Goal: Transaction & Acquisition: Purchase product/service

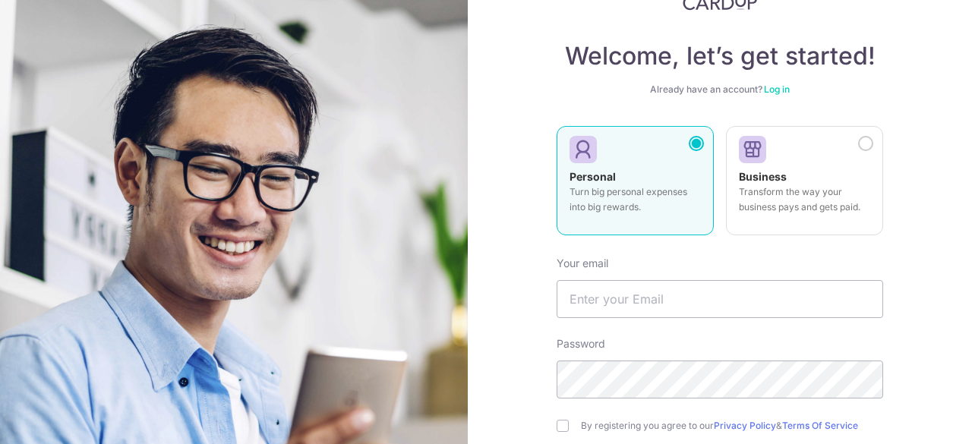
scroll to position [152, 0]
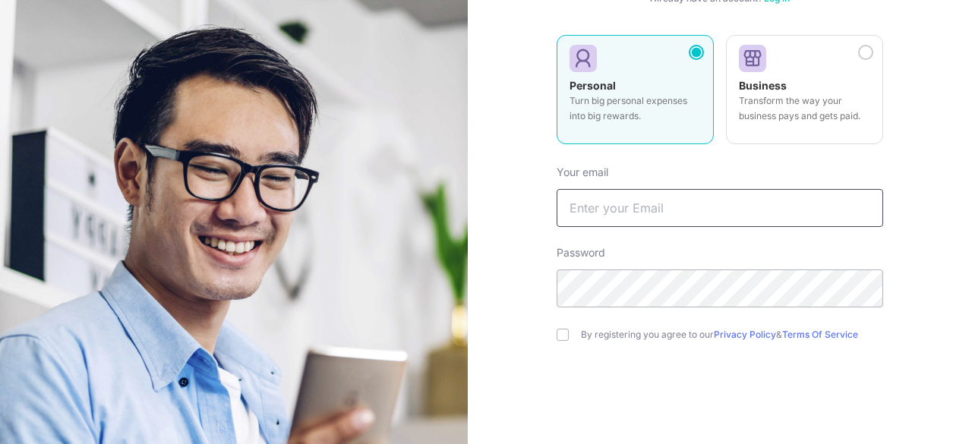
click at [665, 215] on input "text" at bounding box center [720, 208] width 326 height 38
type input "[EMAIL_ADDRESS][DOMAIN_NAME]"
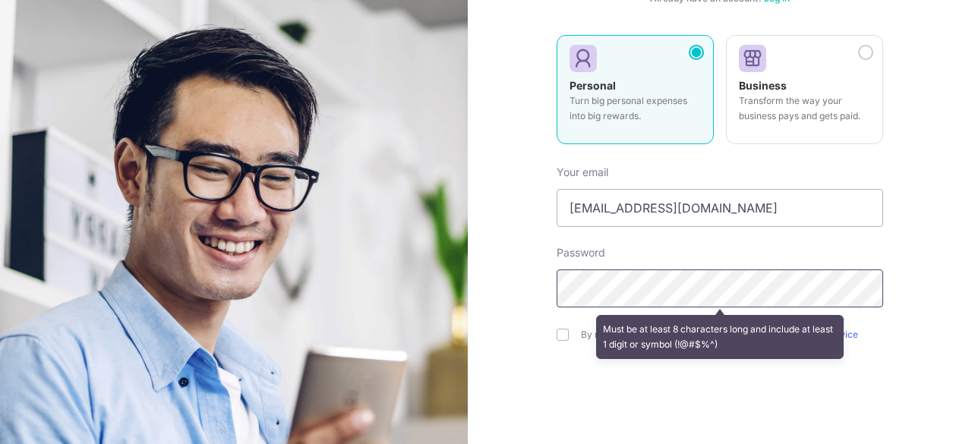
click at [507, 282] on div "Welcome, let’s get started! Already have an account? Log in Personal Turn big p…" at bounding box center [720, 222] width 504 height 444
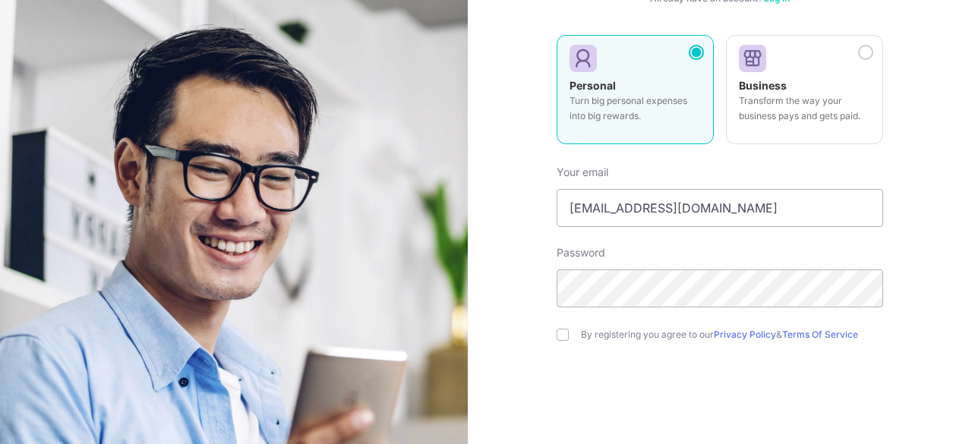
click at [624, 332] on label "By registering you agree to our Privacy Policy & Terms Of Service" at bounding box center [732, 335] width 302 height 12
click at [557, 336] on input "checkbox" at bounding box center [563, 335] width 12 height 12
checkbox input "true"
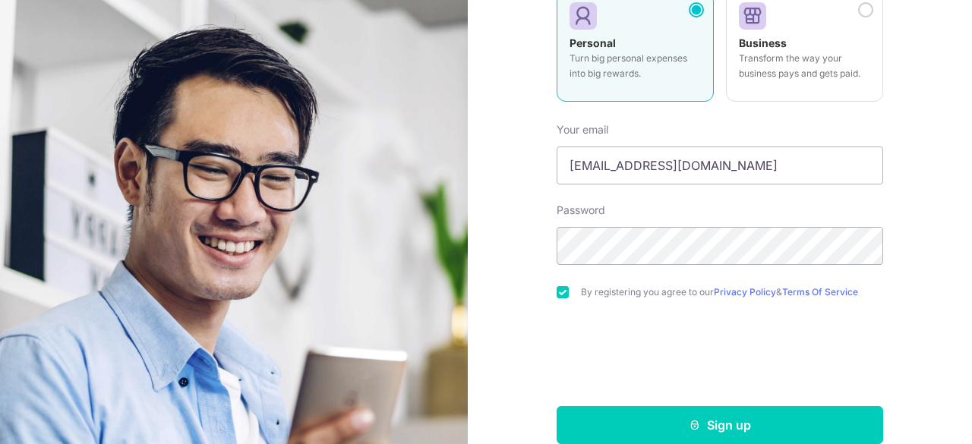
scroll to position [217, 0]
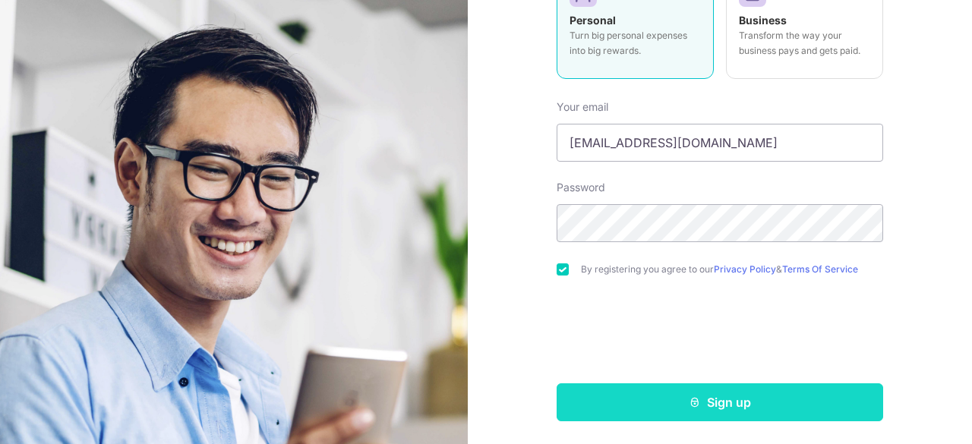
click at [651, 405] on button "Sign up" at bounding box center [720, 402] width 326 height 38
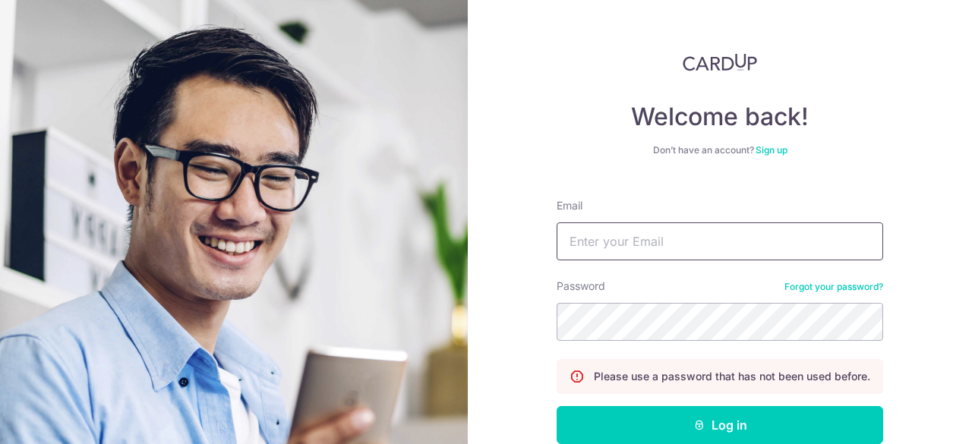
click at [752, 246] on input "Email" at bounding box center [720, 241] width 326 height 38
type input "[EMAIL_ADDRESS][DOMAIN_NAME]"
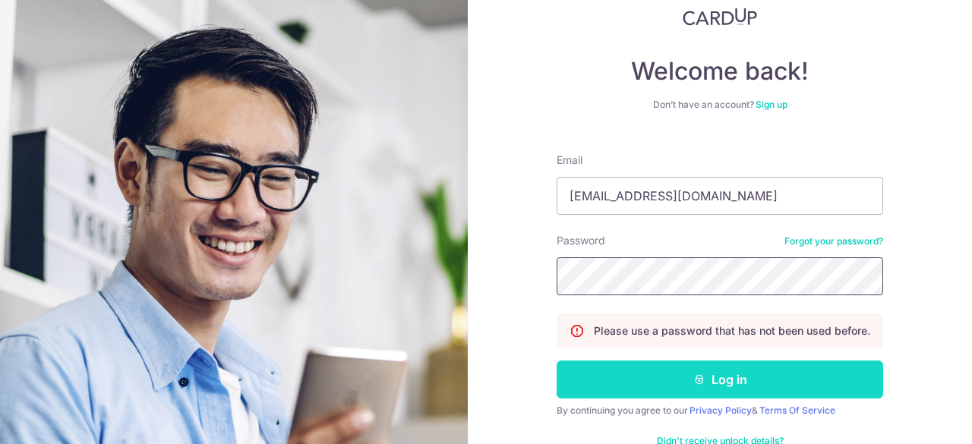
scroll to position [84, 0]
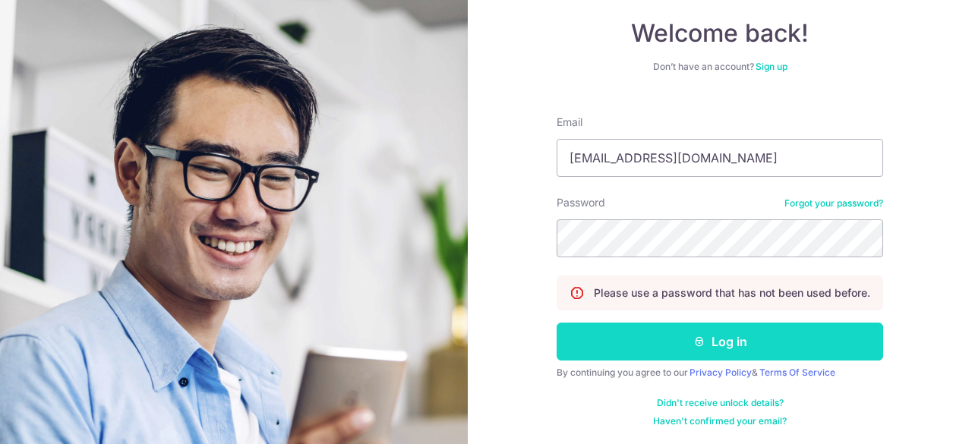
click at [707, 339] on button "Log in" at bounding box center [720, 342] width 326 height 38
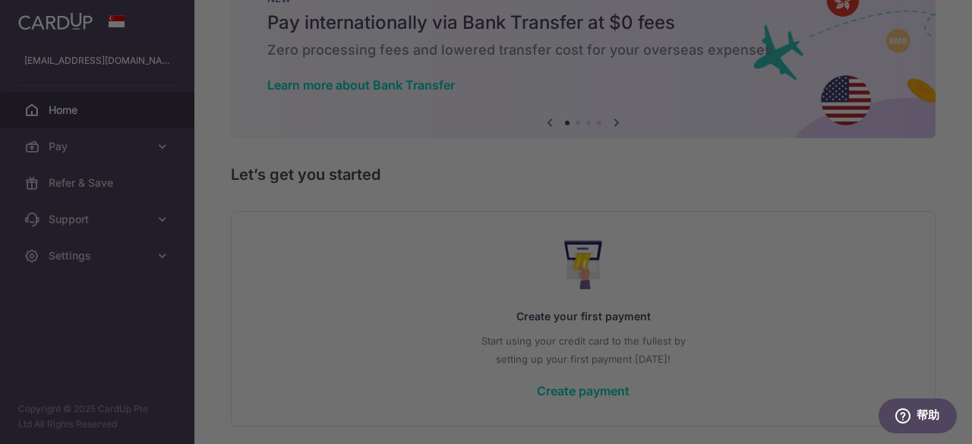
scroll to position [109, 0]
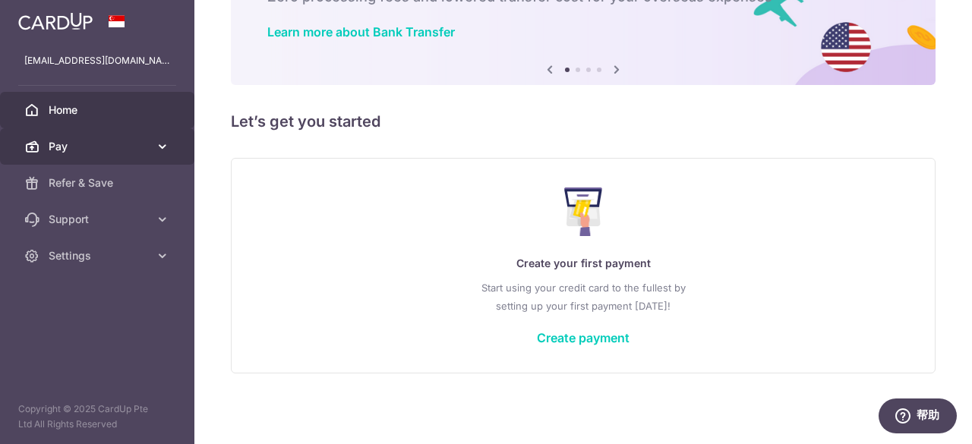
click at [71, 132] on link "Pay" at bounding box center [97, 146] width 194 height 36
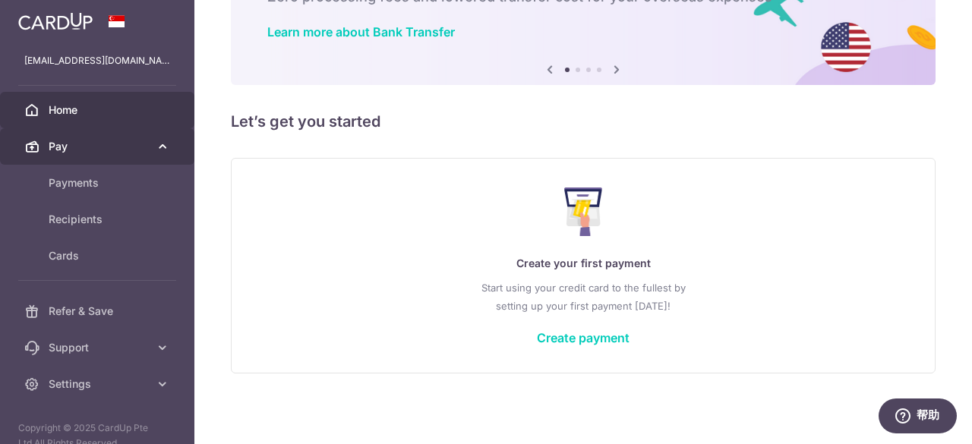
click at [97, 142] on span "Pay" at bounding box center [99, 146] width 100 height 15
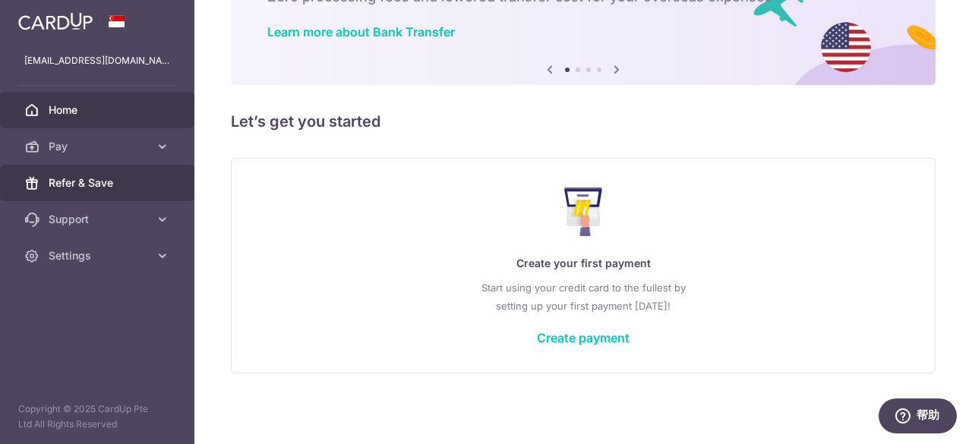
click at [101, 179] on span "Refer & Save" at bounding box center [99, 182] width 100 height 15
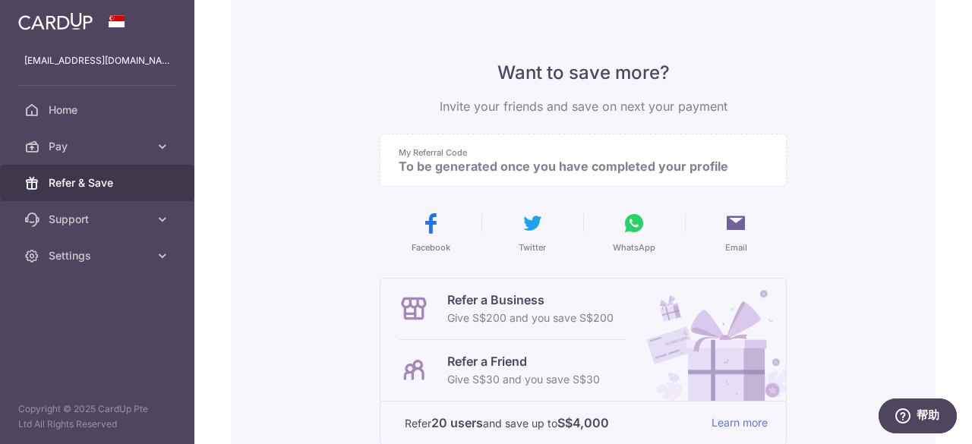
scroll to position [152, 0]
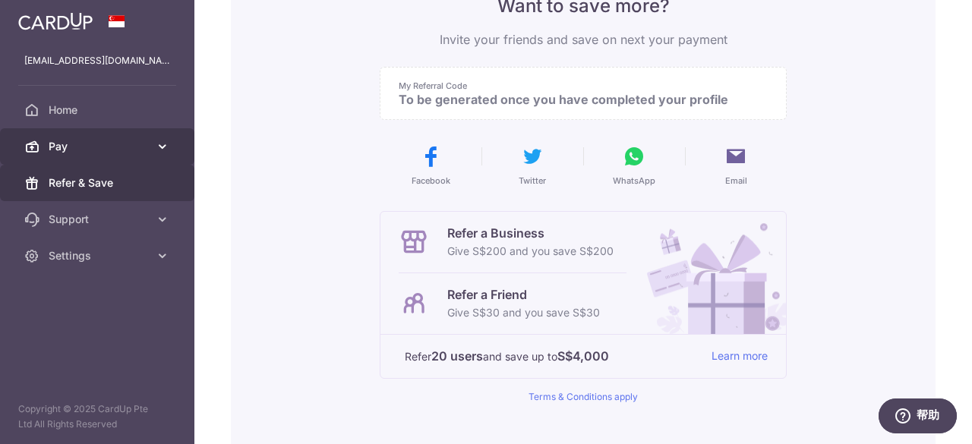
click at [102, 145] on span "Pay" at bounding box center [99, 146] width 100 height 15
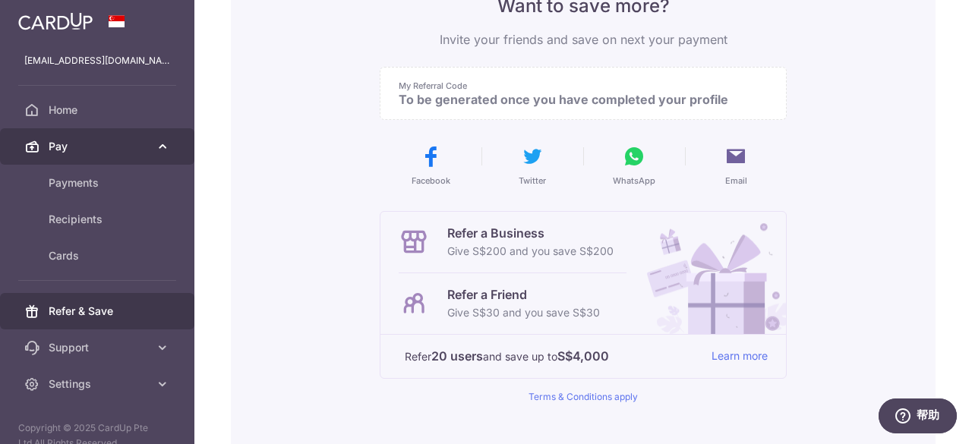
click at [102, 145] on span "Pay" at bounding box center [99, 146] width 100 height 15
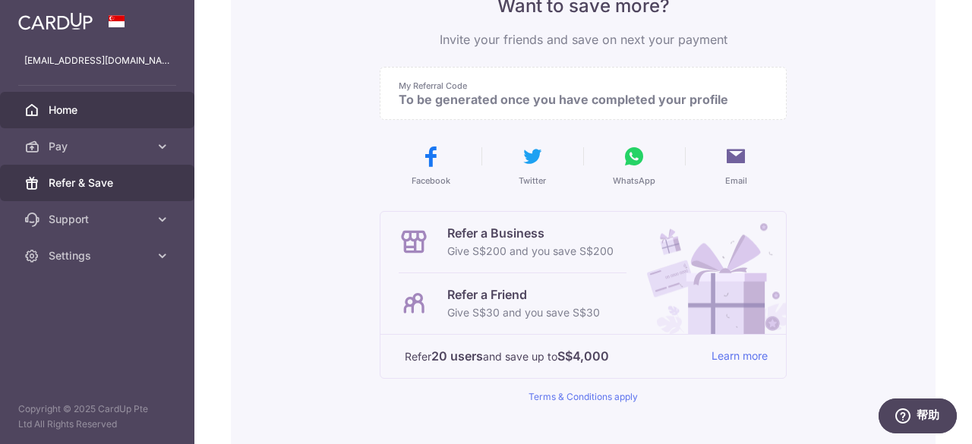
click at [102, 121] on link "Home" at bounding box center [97, 110] width 194 height 36
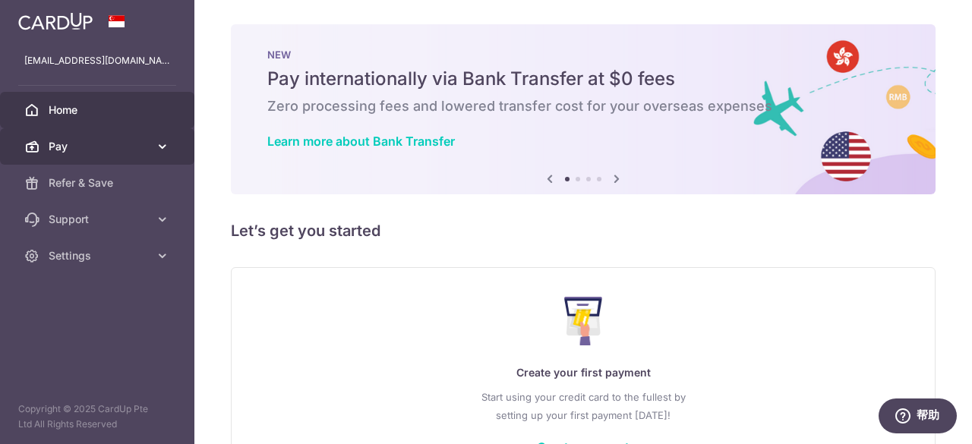
click at [82, 150] on span "Pay" at bounding box center [99, 146] width 100 height 15
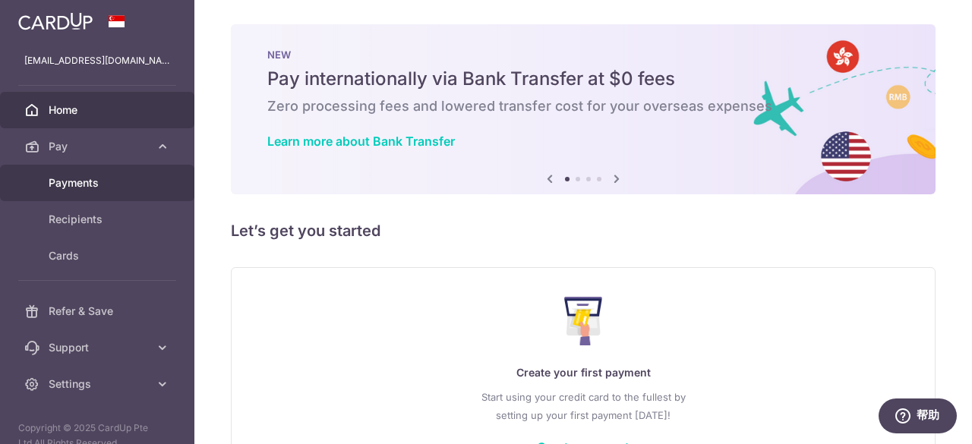
click at [93, 183] on span "Payments" at bounding box center [99, 182] width 100 height 15
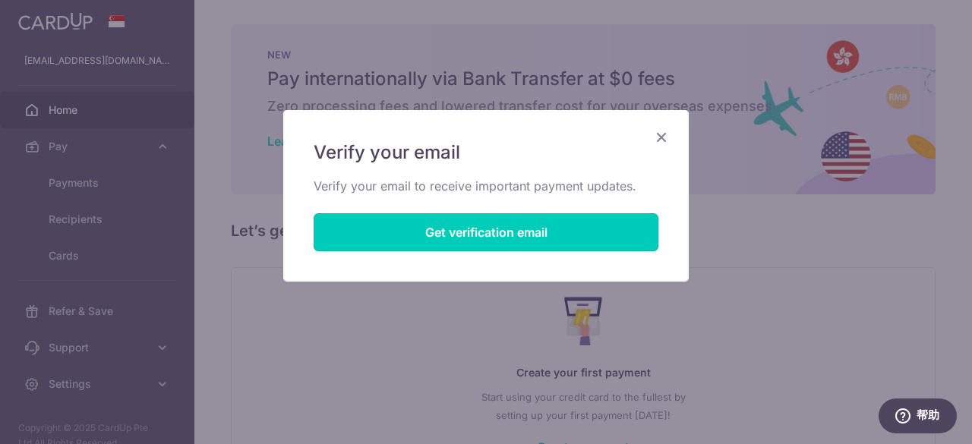
click at [548, 226] on button "Get verification email" at bounding box center [486, 232] width 345 height 38
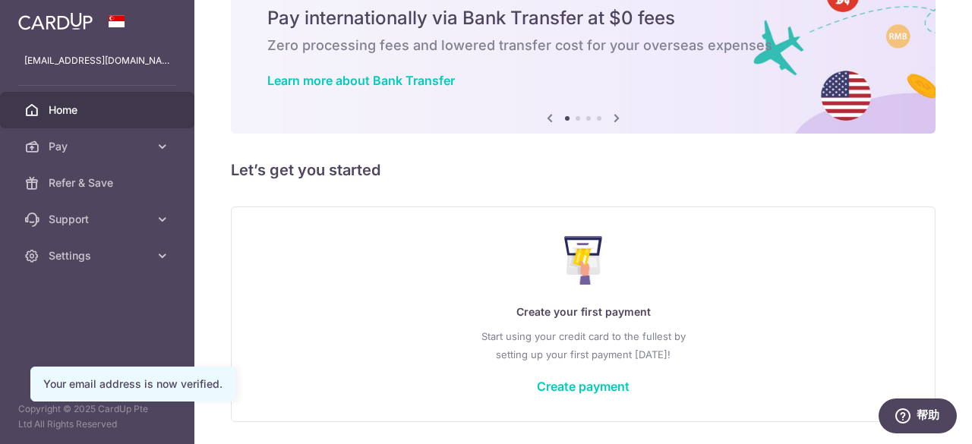
scroll to position [109, 0]
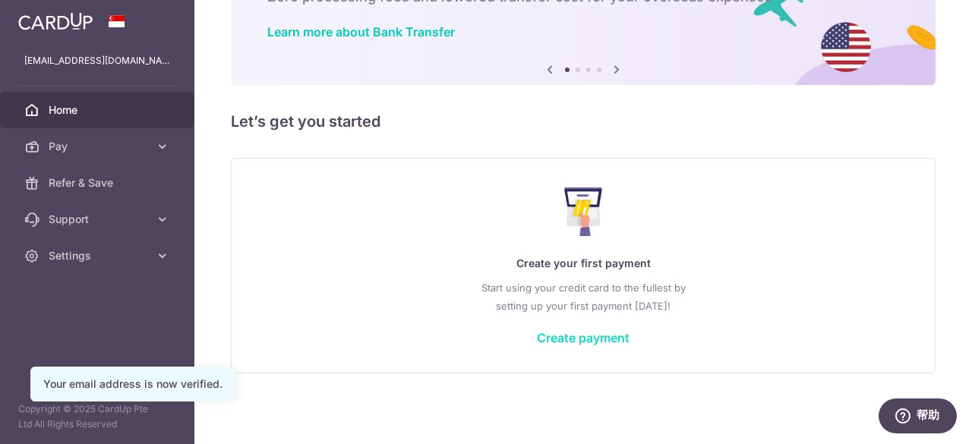
click at [592, 339] on link "Create payment" at bounding box center [583, 337] width 93 height 15
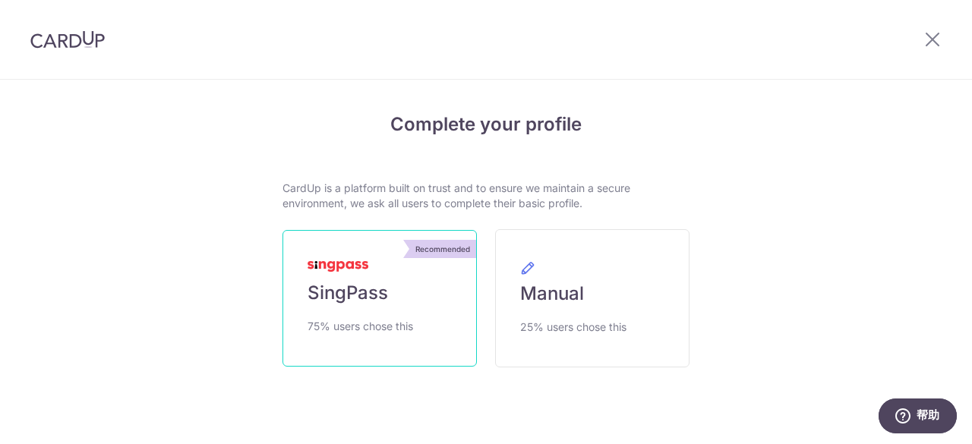
click at [309, 313] on link "Recommended SingPass 75% users chose this" at bounding box center [379, 298] width 194 height 137
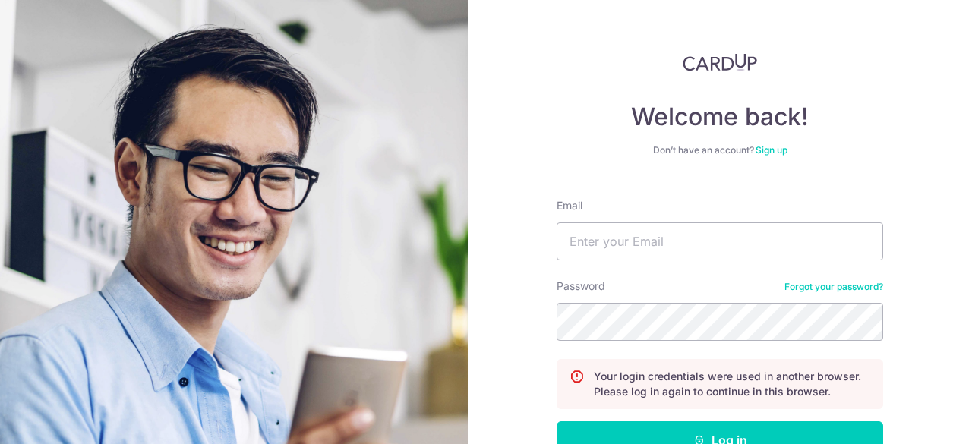
click at [670, 229] on input "Email" at bounding box center [720, 241] width 326 height 38
type input "[EMAIL_ADDRESS][DOMAIN_NAME]"
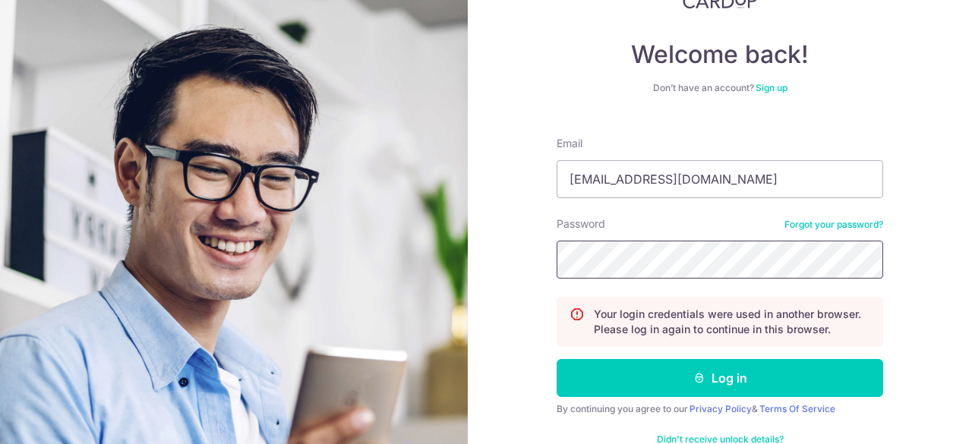
scroll to position [99, 0]
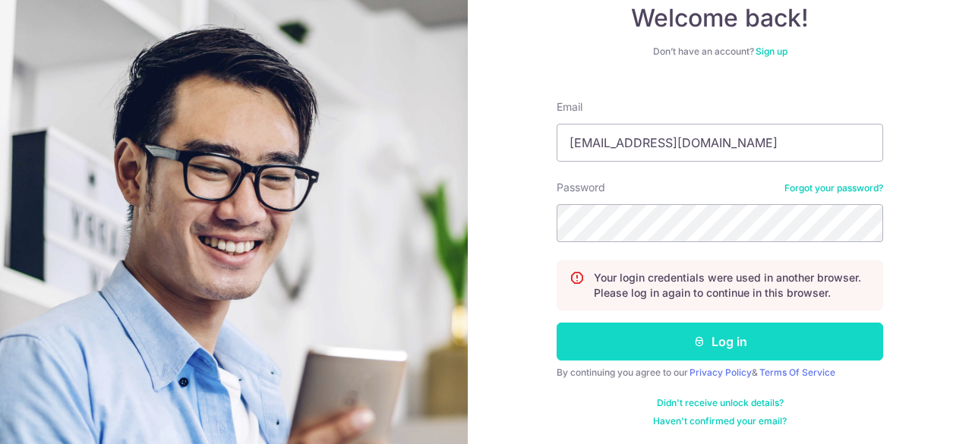
click at [662, 348] on button "Log in" at bounding box center [720, 342] width 326 height 38
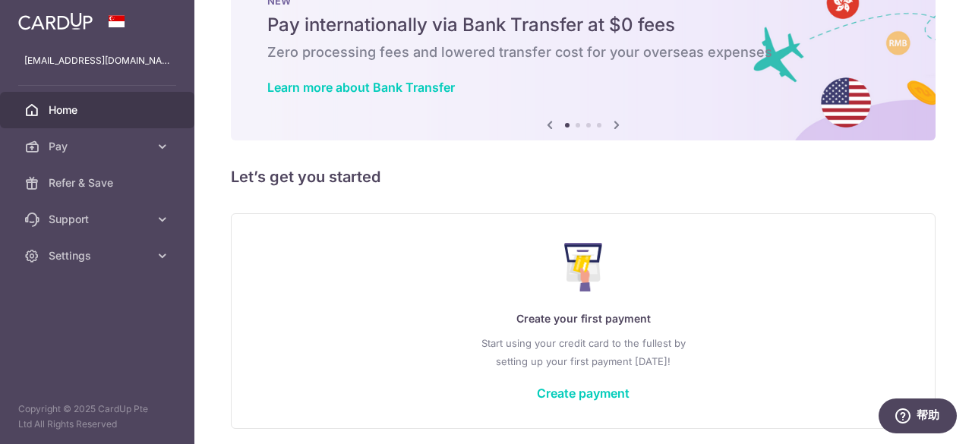
scroll to position [109, 0]
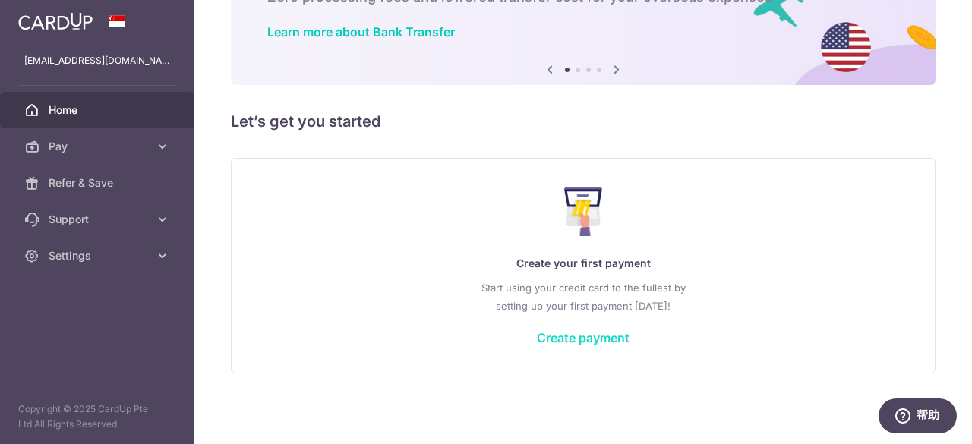
click at [557, 339] on link "Create payment" at bounding box center [583, 337] width 93 height 15
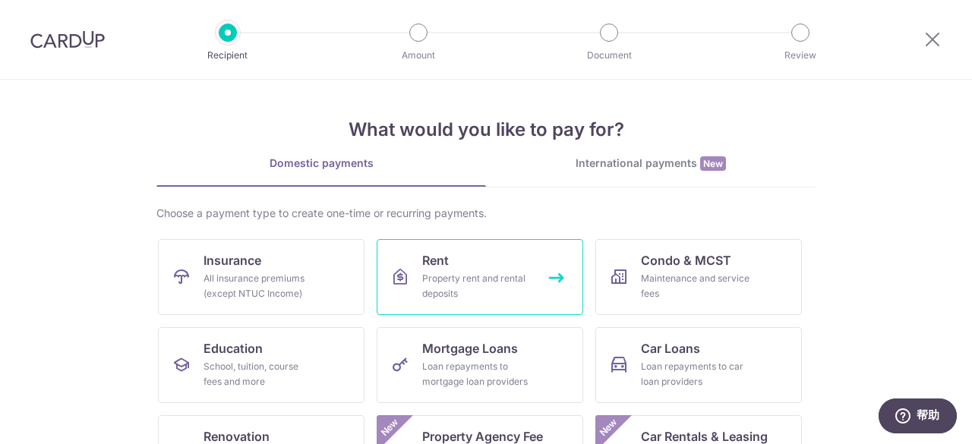
click at [450, 263] on link "Rent Property rent and rental deposits" at bounding box center [480, 277] width 207 height 76
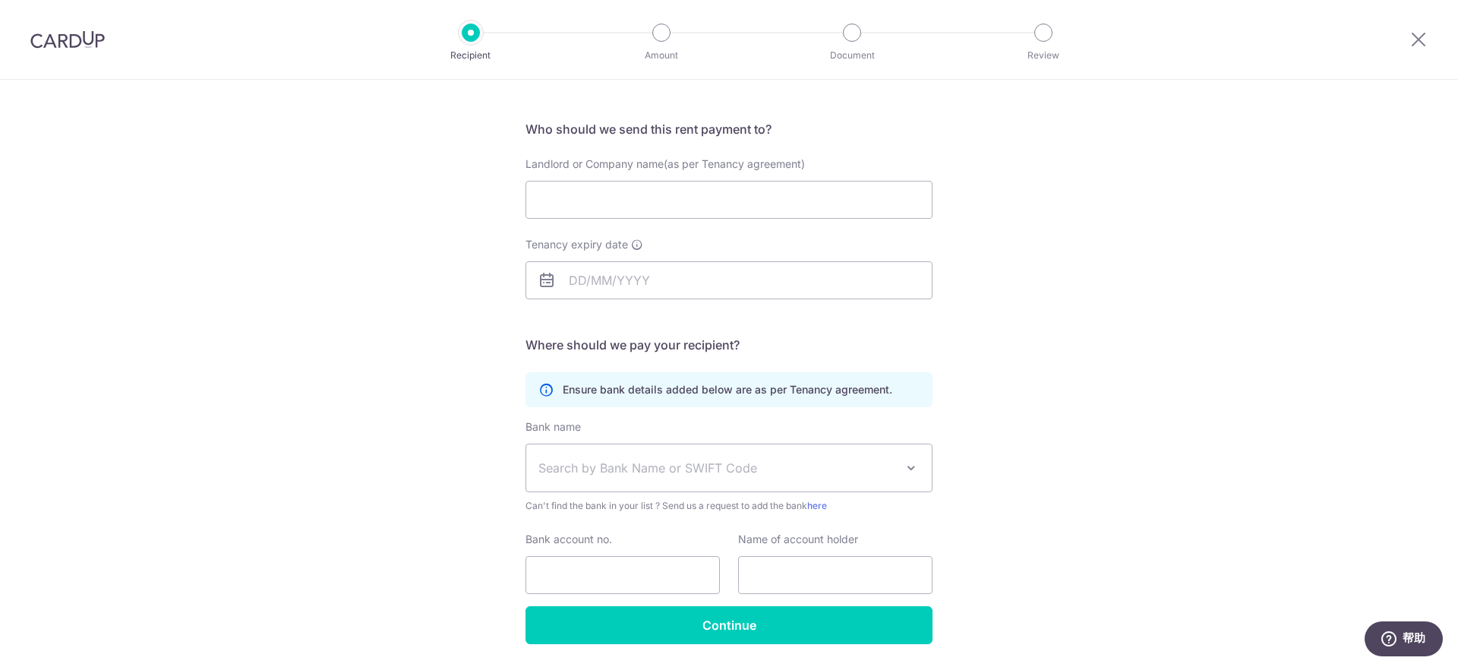
scroll to position [90, 0]
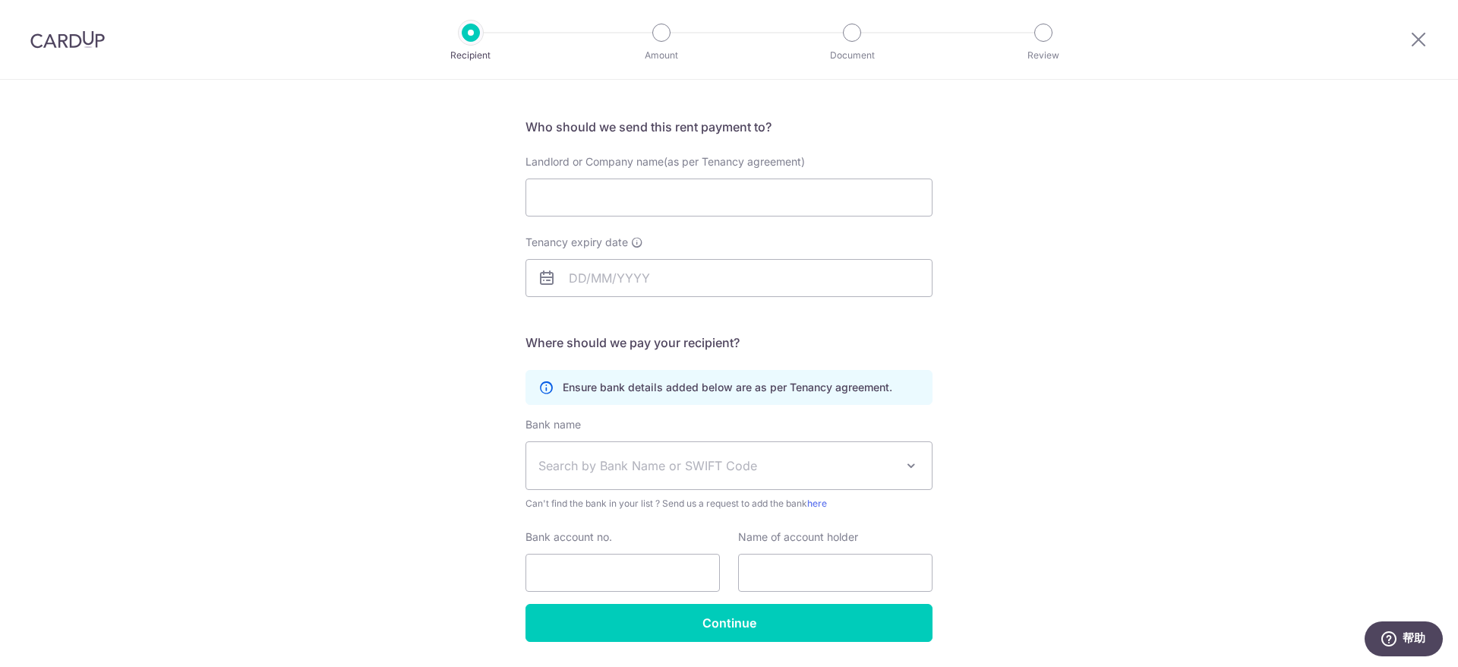
click at [971, 364] on div "Who would you like to pay? Your recipient does not need a CardUp account to rec…" at bounding box center [729, 351] width 1458 height 723
click at [971, 326] on div "Who would you like to pay? Your recipient does not need a CardUp account to rec…" at bounding box center [729, 351] width 1458 height 723
